Goal: Information Seeking & Learning: Learn about a topic

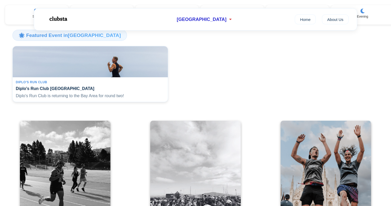
scroll to position [99, 0]
click at [138, 102] on div "Diplo's Run Club Diplo's Run Club San Francisco Diplo's Run Club is returning t…" at bounding box center [90, 89] width 155 height 25
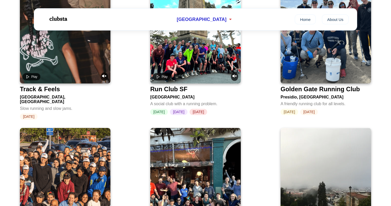
scroll to position [607, 0]
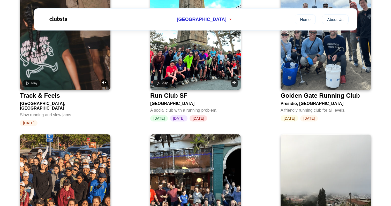
click at [174, 92] on div "Run Club SF" at bounding box center [168, 95] width 37 height 7
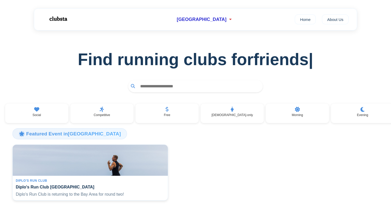
scroll to position [0, 0]
click at [211, 22] on span "[GEOGRAPHIC_DATA]" at bounding box center [202, 19] width 50 height 5
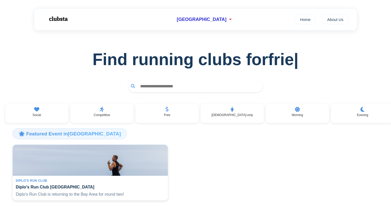
click at [61, 17] on img at bounding box center [58, 19] width 33 height 14
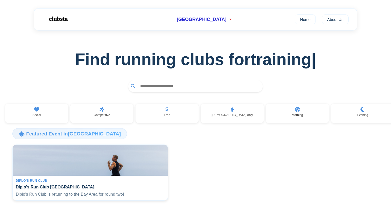
click at [60, 19] on img at bounding box center [58, 19] width 33 height 14
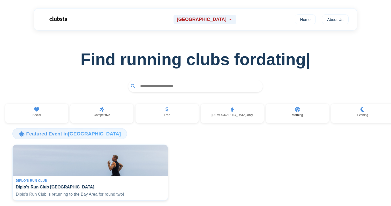
click at [219, 19] on div "[GEOGRAPHIC_DATA]" at bounding box center [205, 20] width 62 height 10
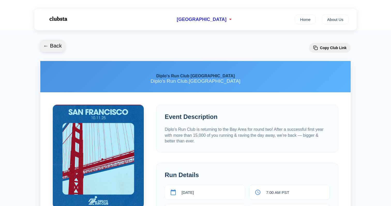
click at [52, 43] on button "← Back" at bounding box center [52, 46] width 25 height 12
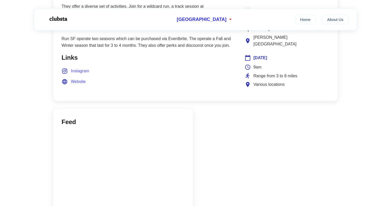
scroll to position [295, 0]
click at [83, 71] on span "Instagram" at bounding box center [80, 71] width 18 height 7
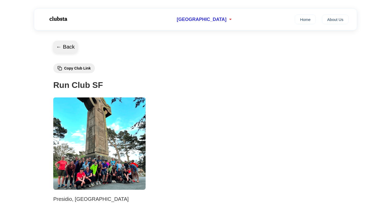
scroll to position [0, 0]
click at [56, 44] on button "← Back" at bounding box center [65, 47] width 25 height 12
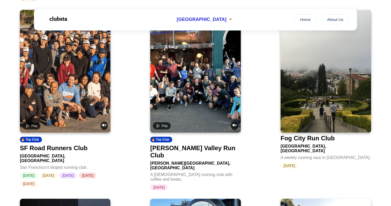
scroll to position [732, 0]
click at [77, 145] on div "SF Road Runners Club" at bounding box center [54, 148] width 68 height 7
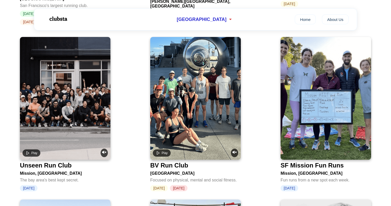
scroll to position [0, 0]
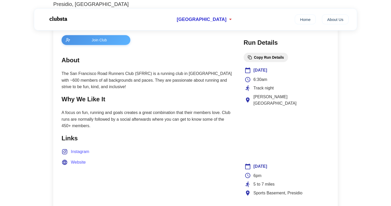
click at [78, 149] on span "Instagram" at bounding box center [80, 152] width 18 height 7
